Goal: Transaction & Acquisition: Purchase product/service

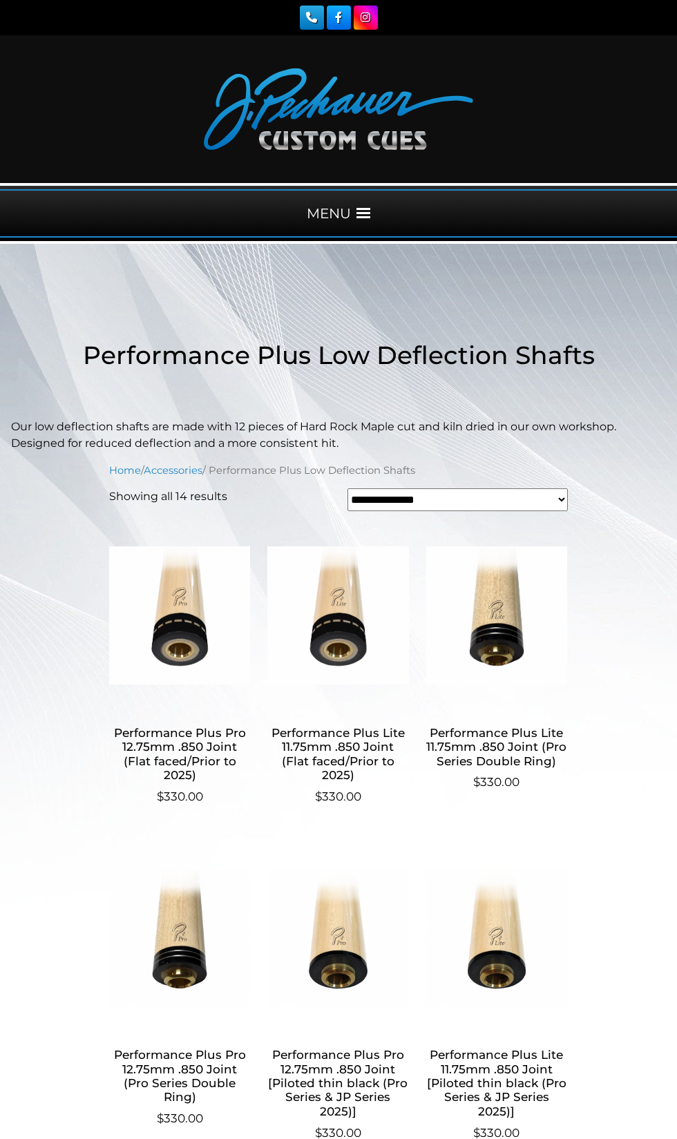
click at [387, 211] on div "MENU" at bounding box center [338, 213] width 677 height 48
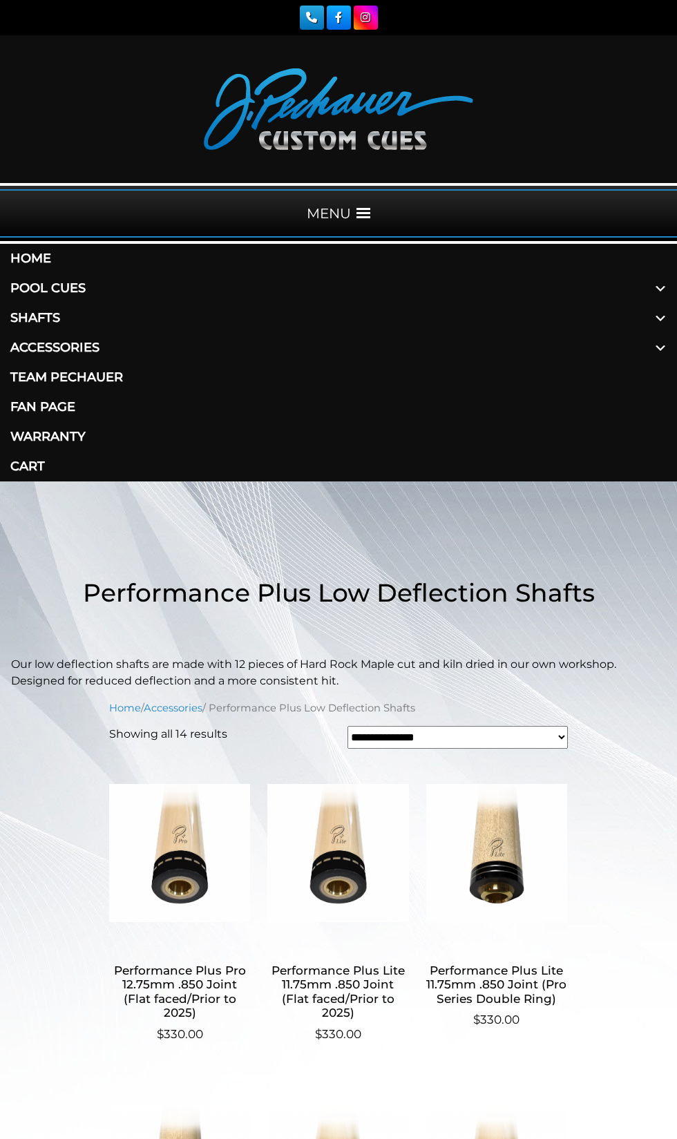
click at [647, 333] on span at bounding box center [660, 318] width 33 height 30
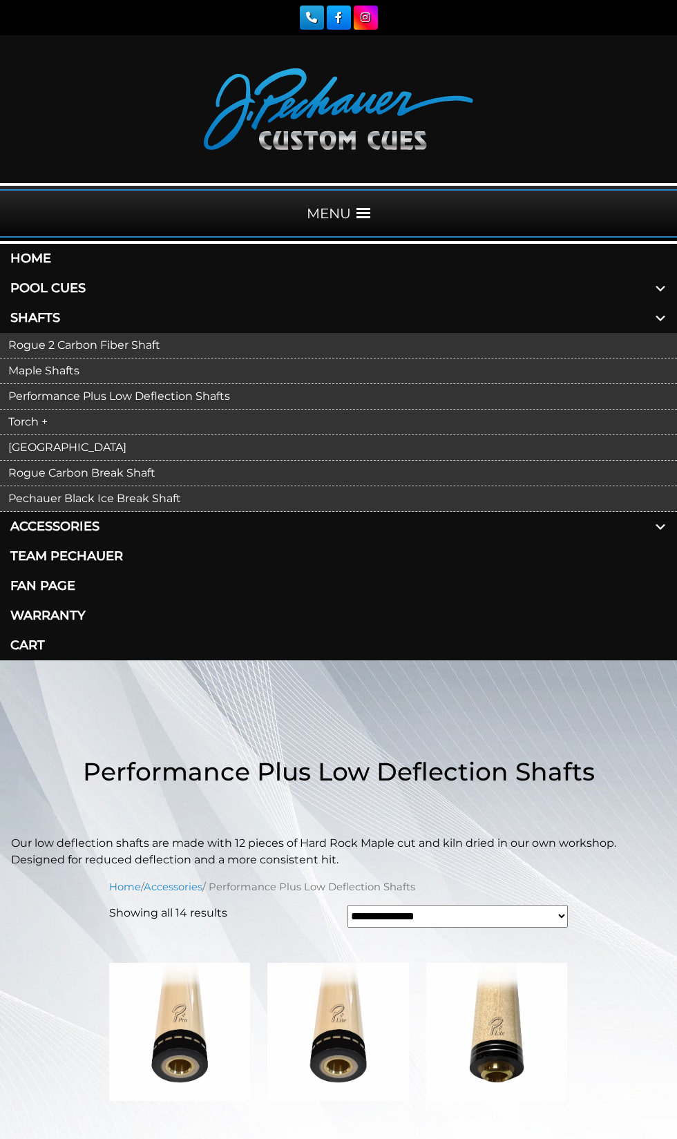
click at [63, 461] on link "[GEOGRAPHIC_DATA]" at bounding box center [338, 448] width 677 height 26
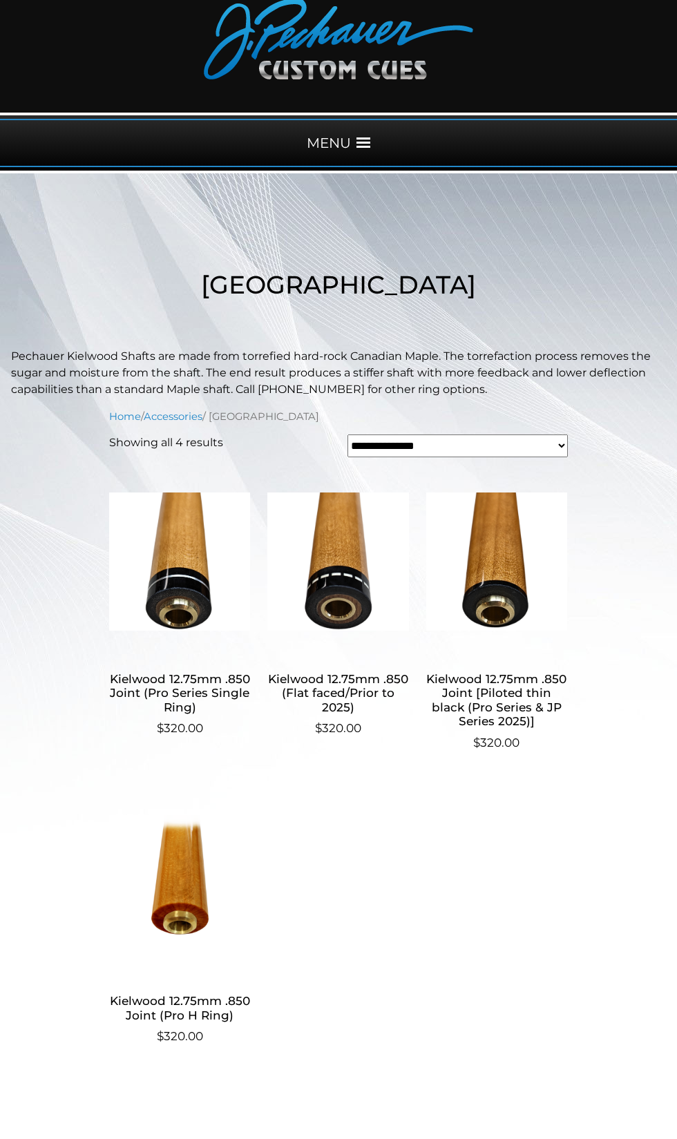
scroll to position [72, 0]
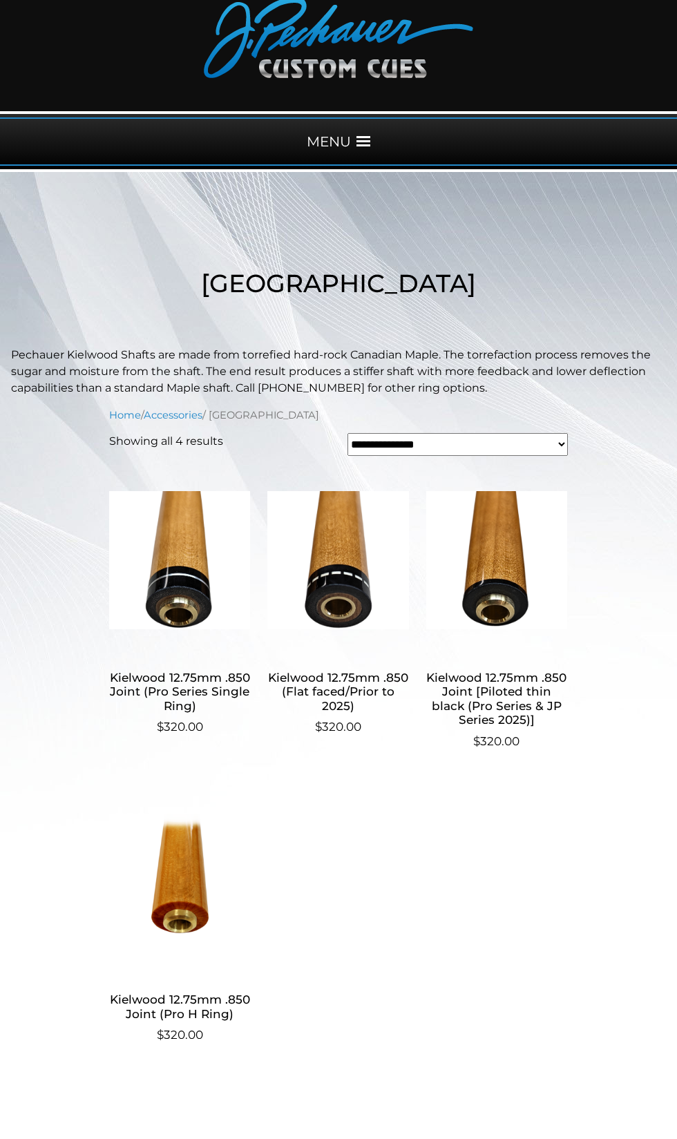
click at [370, 147] on span at bounding box center [364, 142] width 14 height 14
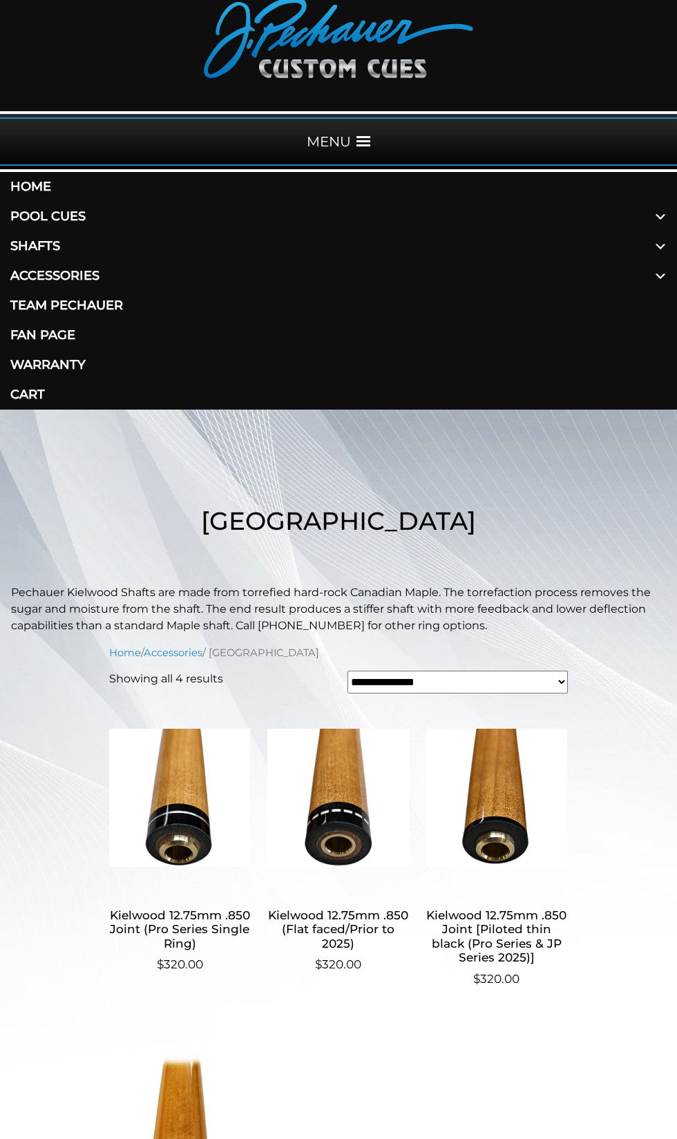
click at [652, 261] on span at bounding box center [660, 246] width 33 height 30
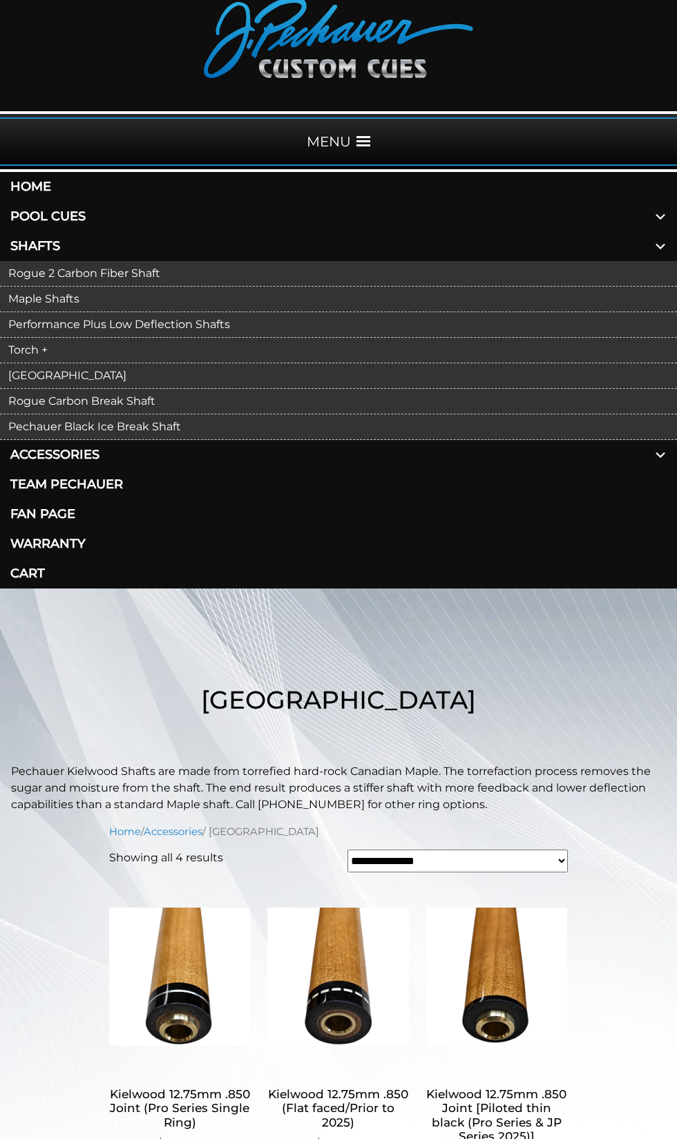
click at [133, 338] on link "Performance Plus Low Deflection Shafts" at bounding box center [338, 325] width 677 height 26
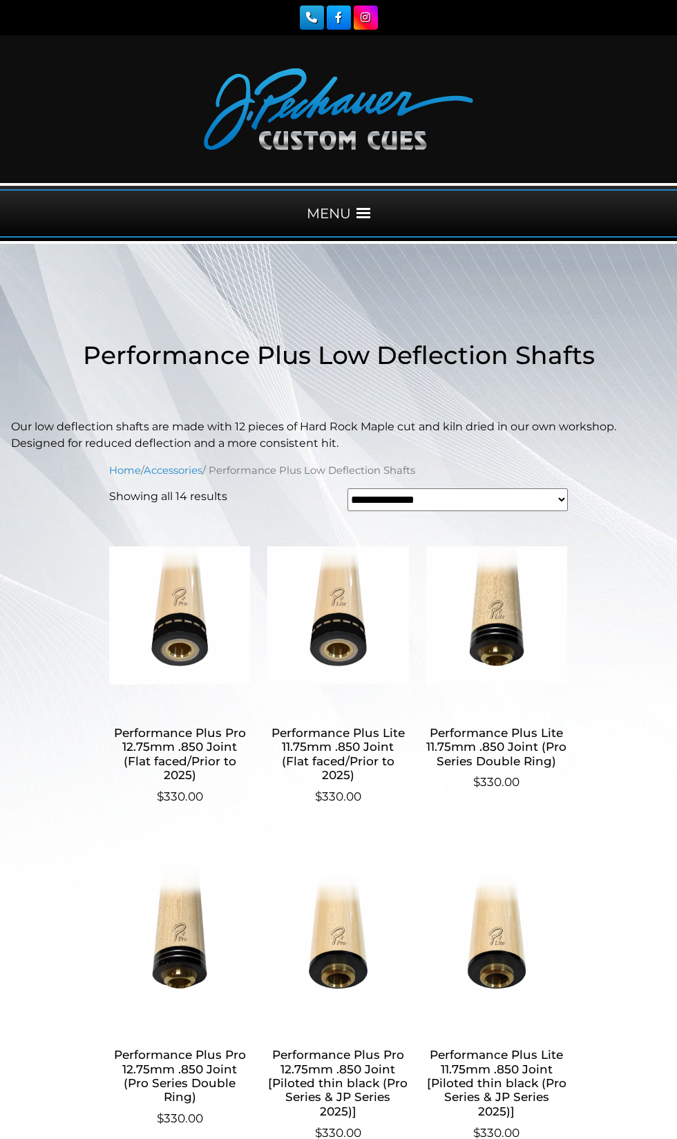
click at [370, 220] on span at bounding box center [364, 214] width 14 height 14
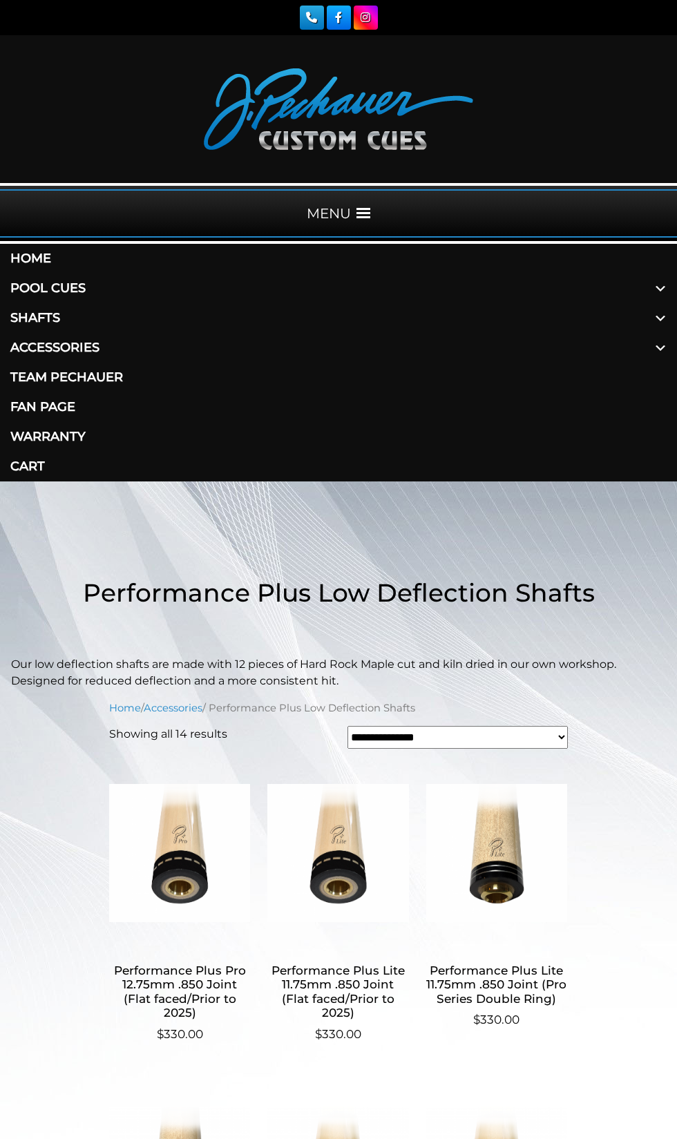
click at [660, 333] on span at bounding box center [660, 318] width 33 height 30
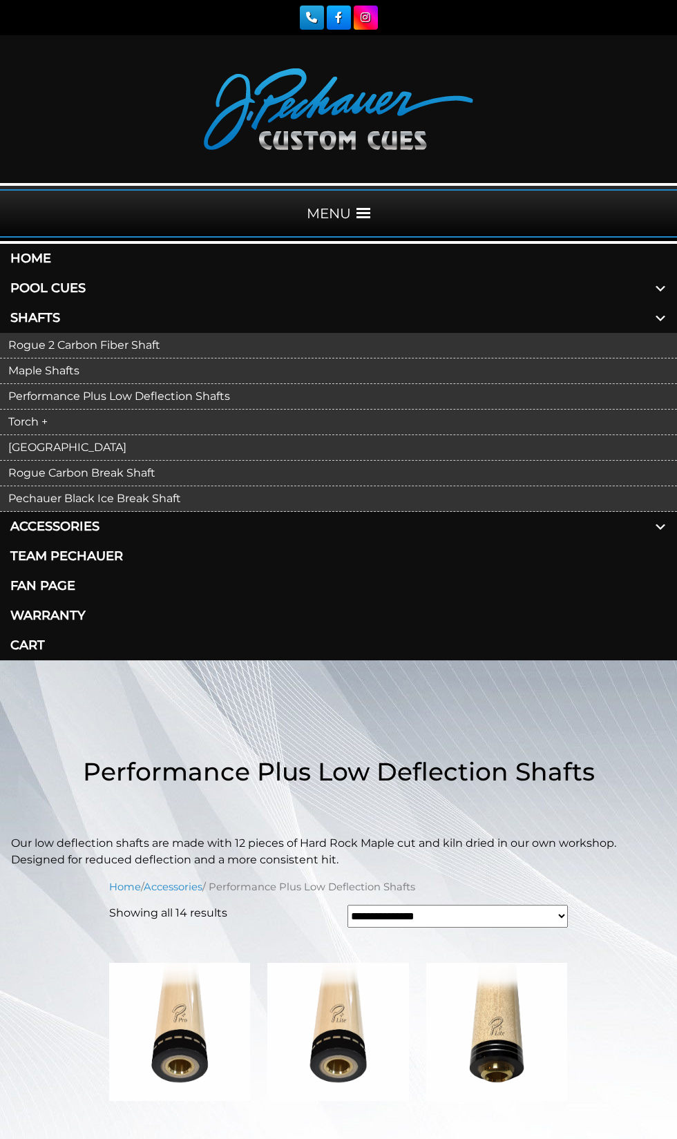
click at [73, 384] on link "Maple Shafts" at bounding box center [338, 372] width 677 height 26
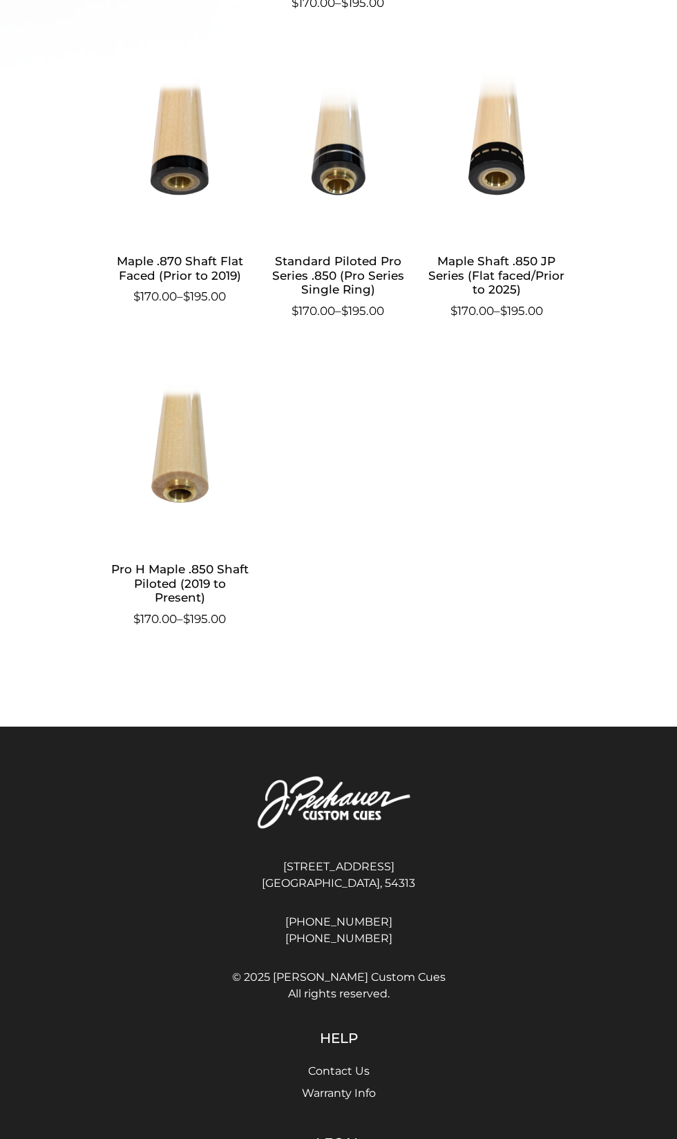
scroll to position [842, 0]
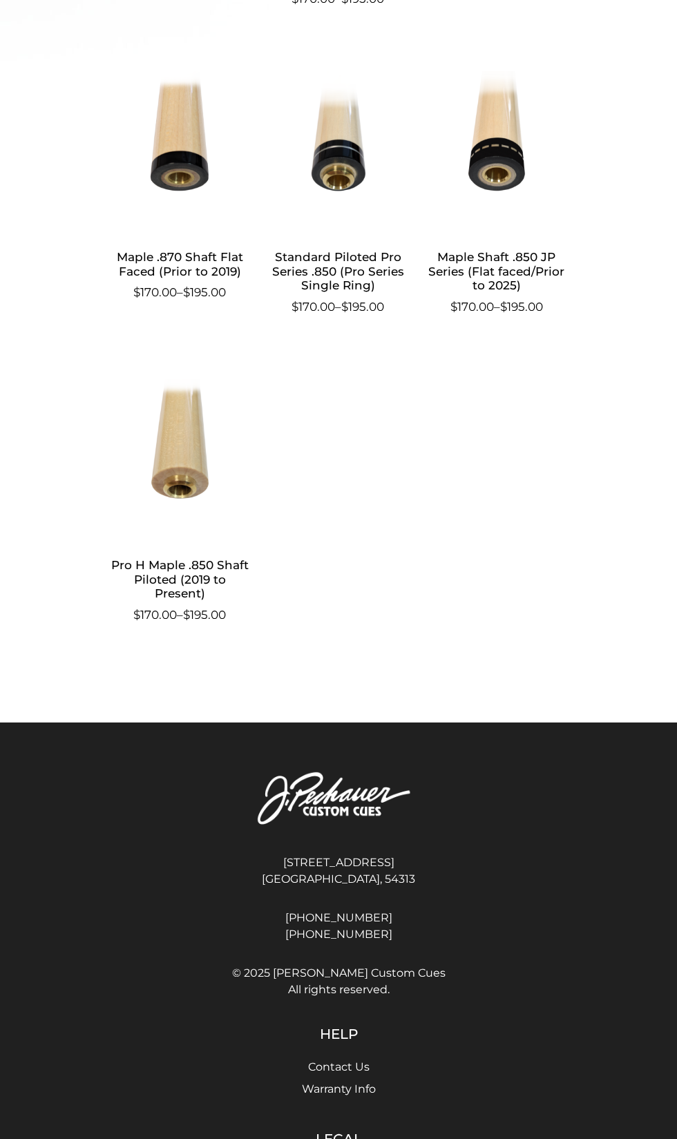
click at [173, 542] on img at bounding box center [179, 448] width 141 height 187
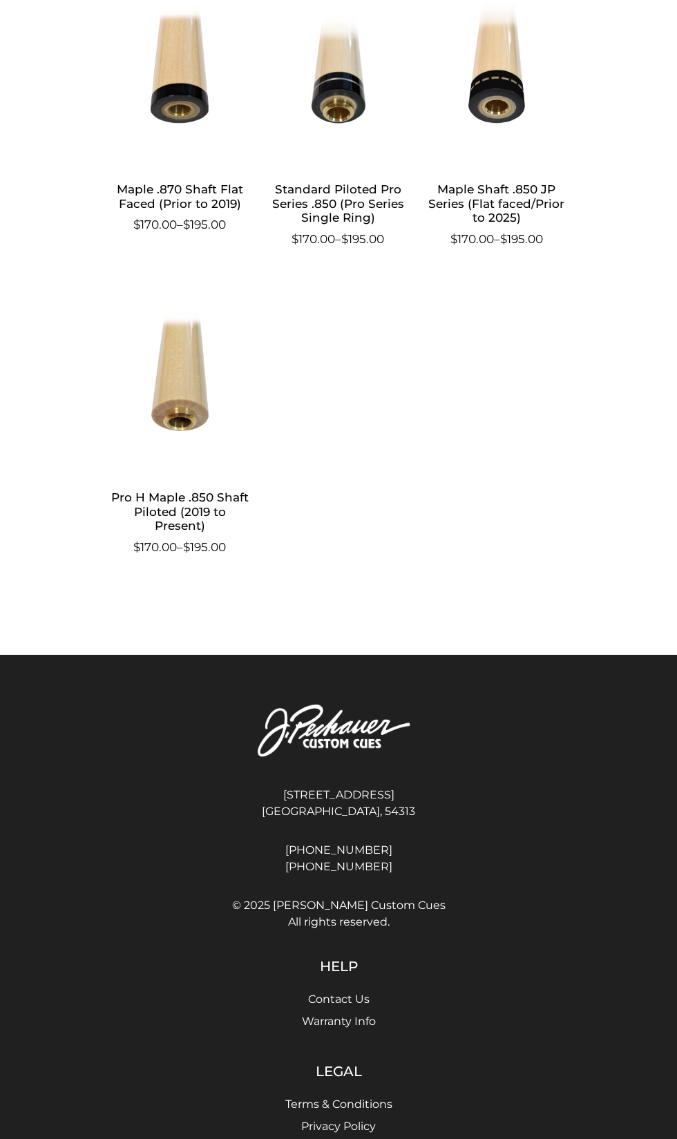
scroll to position [933, 0]
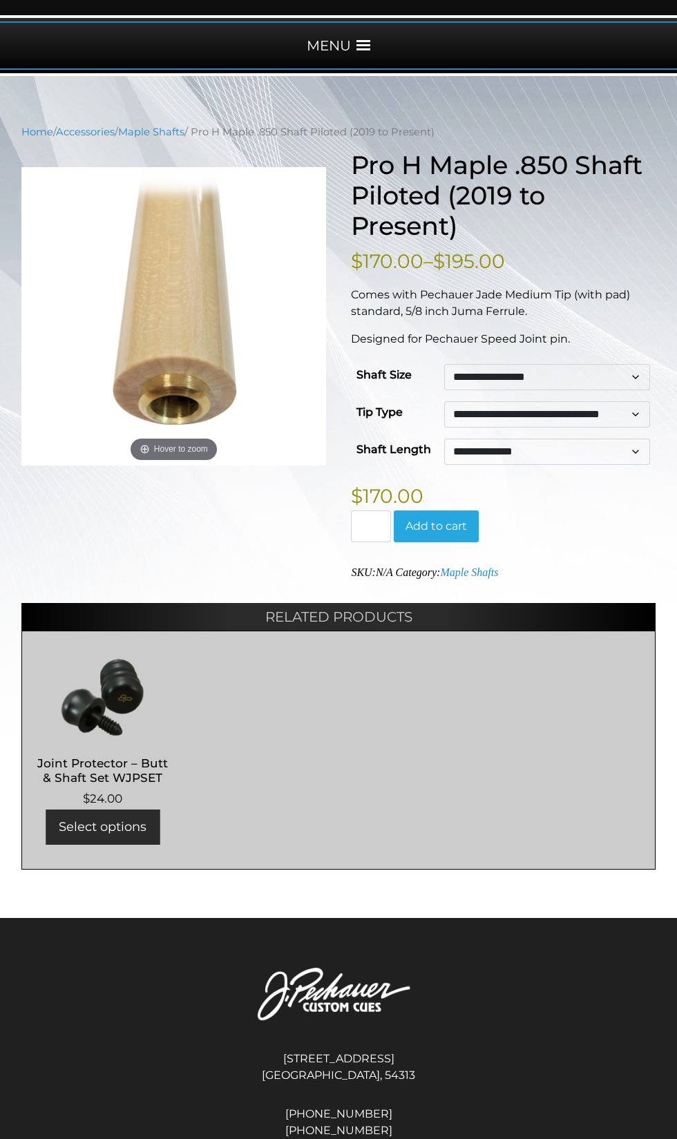
scroll to position [169, 0]
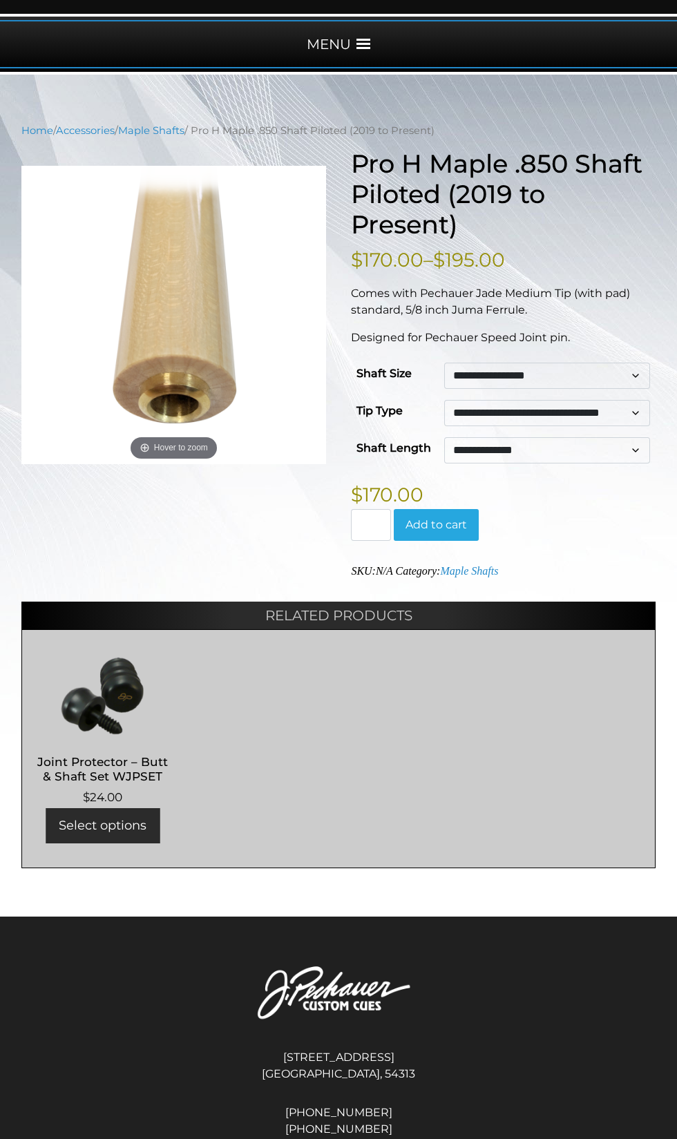
click at [621, 389] on select "**********" at bounding box center [547, 376] width 206 height 26
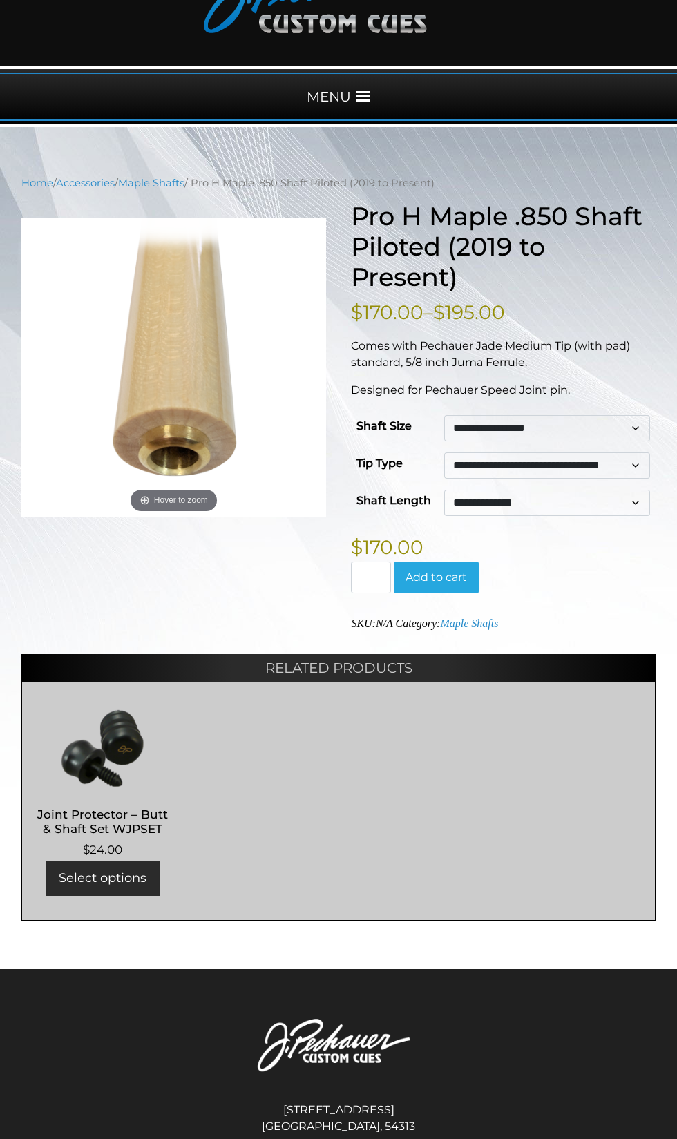
scroll to position [0, 0]
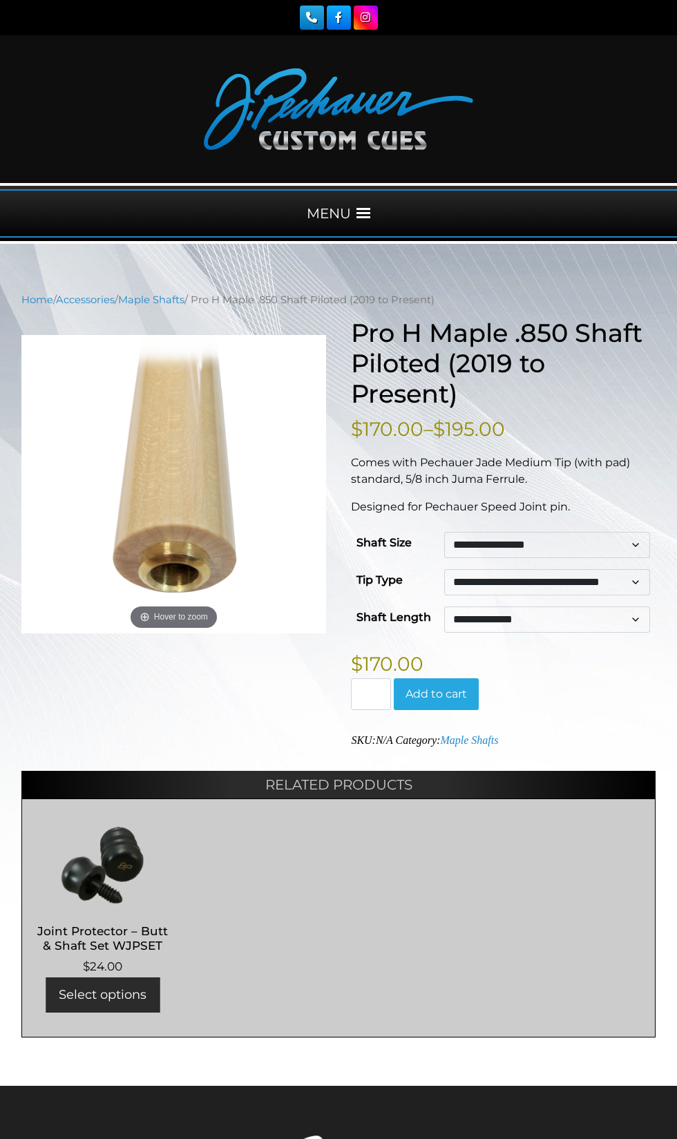
click at [370, 220] on span at bounding box center [364, 214] width 14 height 14
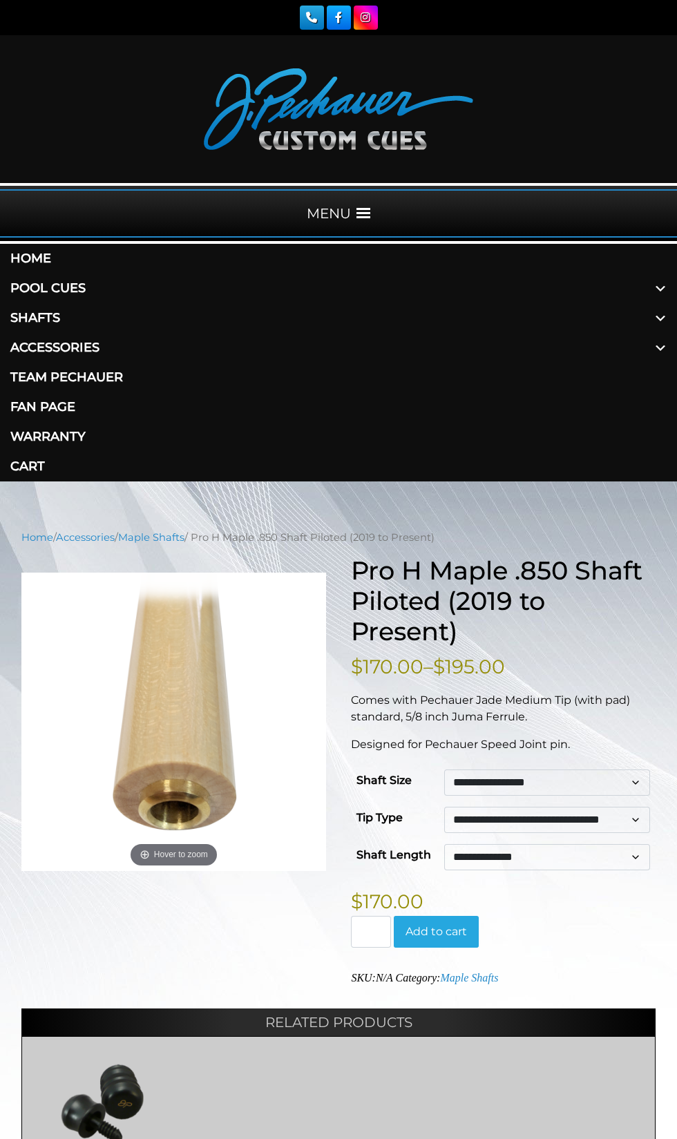
click at [652, 333] on span at bounding box center [660, 318] width 33 height 30
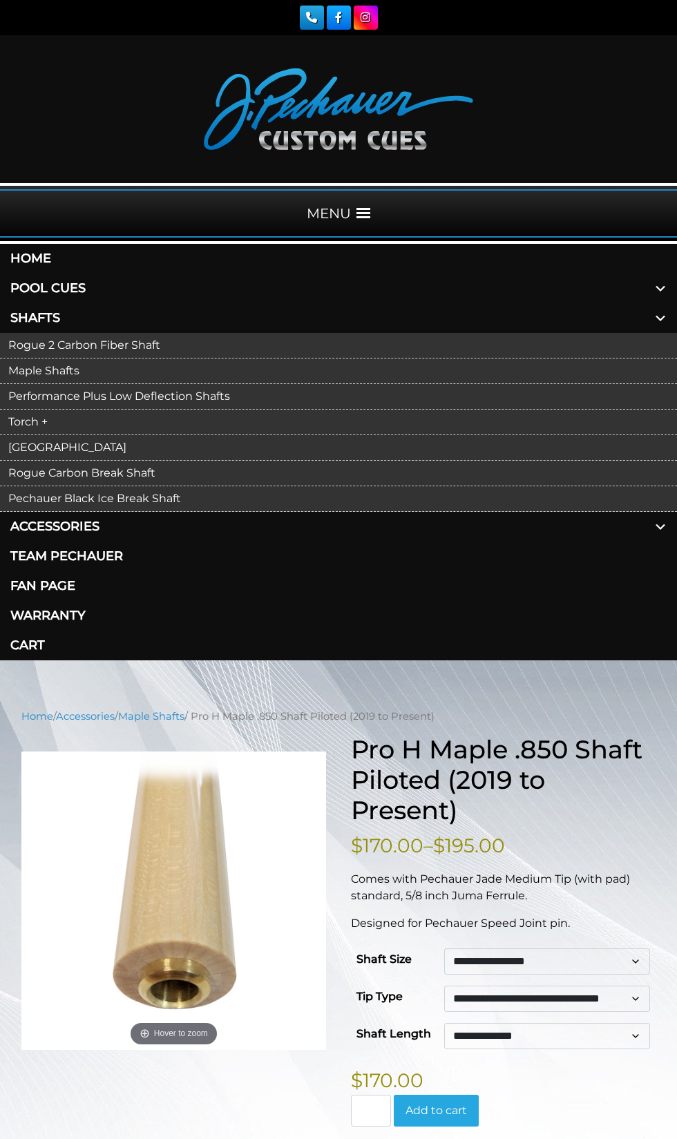
click at [211, 359] on link "Rogue 2 Carbon Fiber Shaft" at bounding box center [338, 346] width 677 height 26
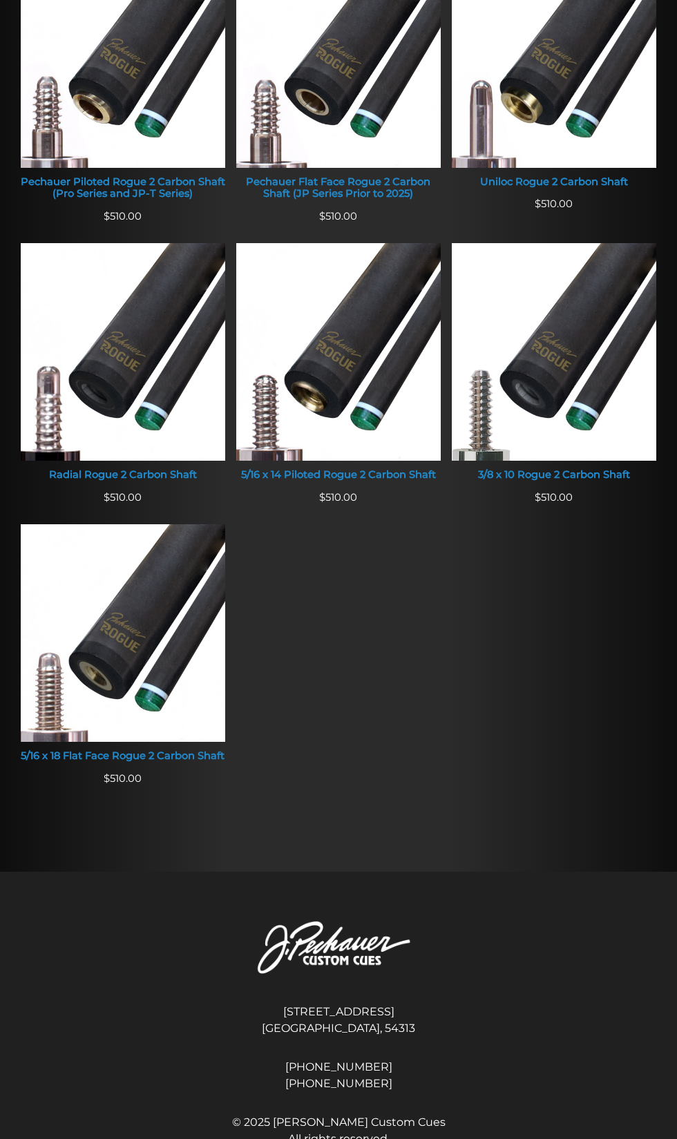
scroll to position [813, 0]
click at [127, 168] on img at bounding box center [123, 59] width 205 height 218
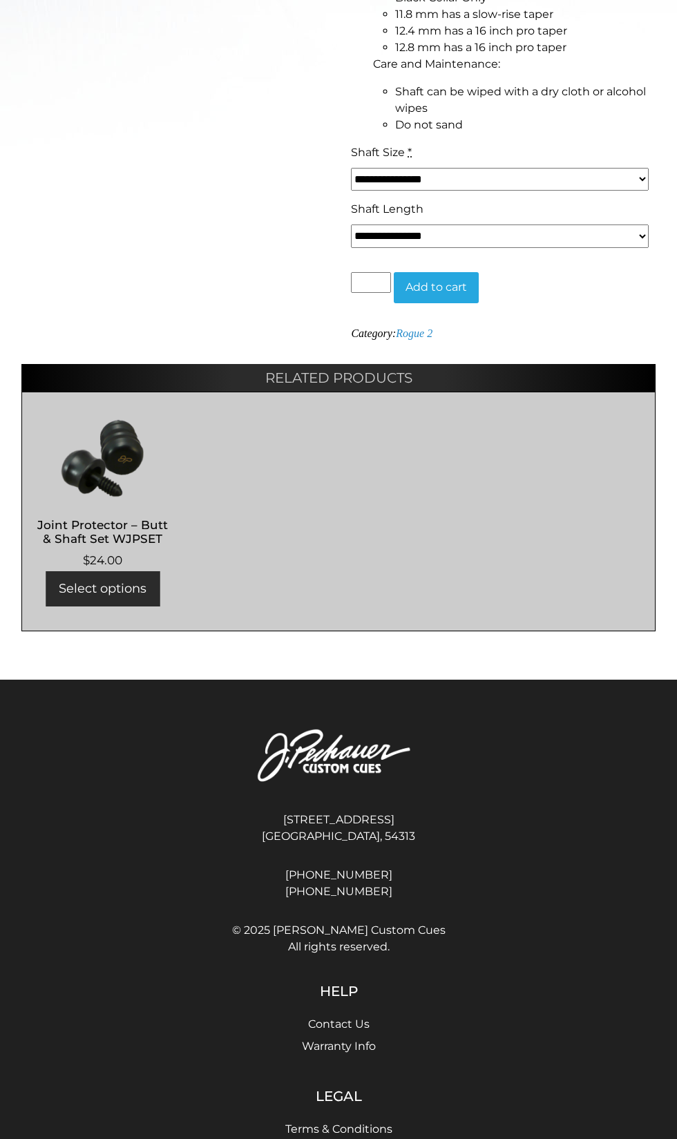
scroll to position [750, 0]
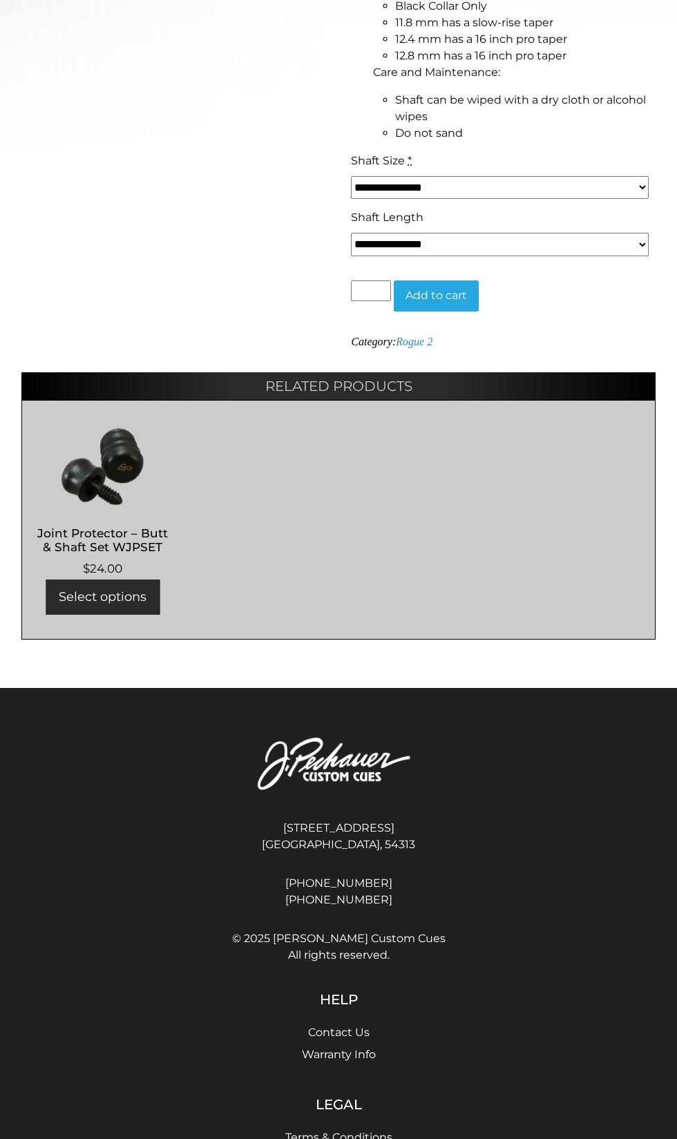
click at [481, 199] on select "**********" at bounding box center [500, 187] width 298 height 23
